Goal: Transaction & Acquisition: Purchase product/service

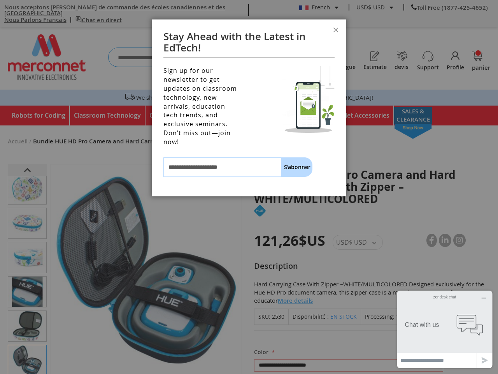
click at [249, 187] on div "Sign up for our newsletter to get updates on classroom technology, new arrivals…" at bounding box center [249, 129] width 195 height 134
click at [336, 31] on button "Fermer" at bounding box center [335, 30] width 21 height 23
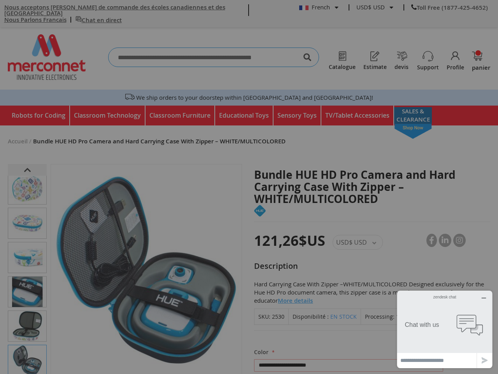
click at [445, 321] on td "Chat with us" at bounding box center [425, 324] width 49 height 51
